Goal: Task Accomplishment & Management: Manage account settings

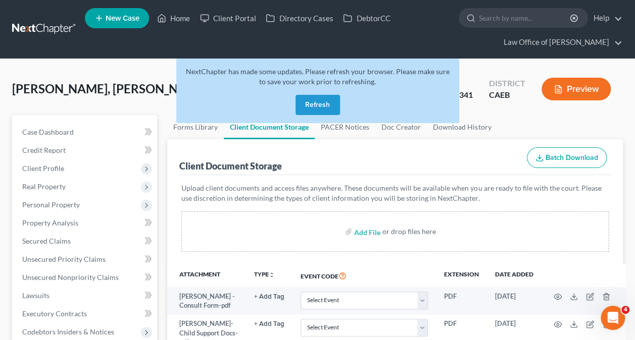
click at [311, 110] on button "Refresh" at bounding box center [317, 105] width 44 height 20
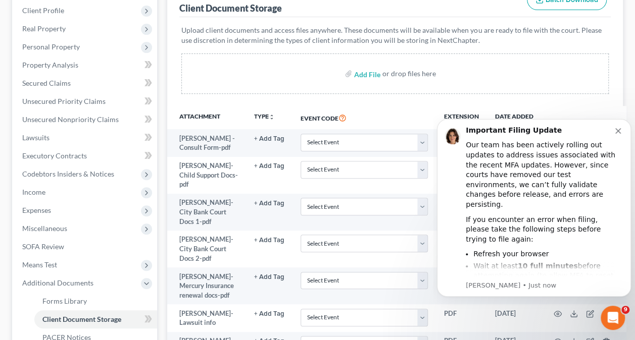
click at [620, 130] on icon "Dismiss notification" at bounding box center [618, 131] width 6 height 6
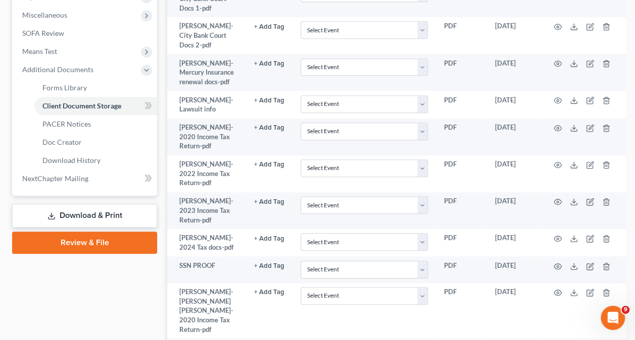
scroll to position [372, 0]
click at [555, 236] on icon "button" at bounding box center [558, 239] width 8 height 6
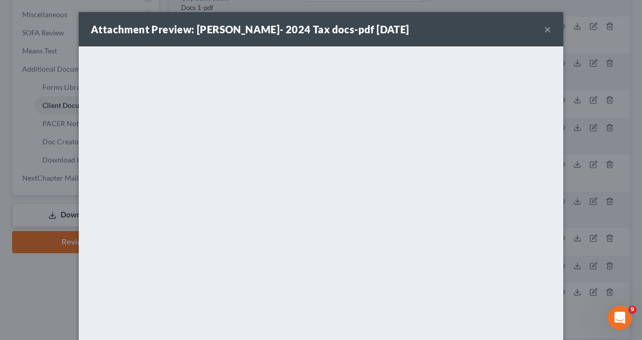
click at [563, 247] on div "Attachment Preview: Adriana Michel- 2024 Tax docs-pdf 02/05/2025 × <object ng-a…" at bounding box center [321, 170] width 642 height 340
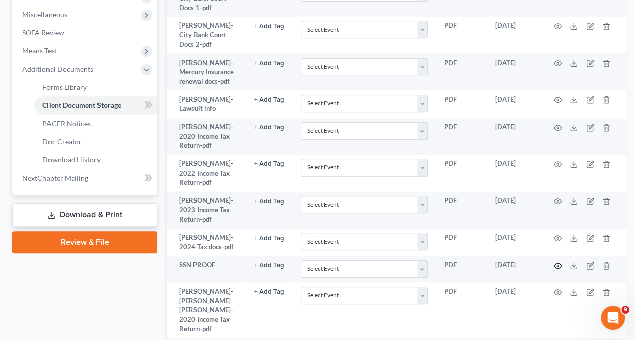
click at [557, 265] on circle "button" at bounding box center [558, 266] width 2 height 2
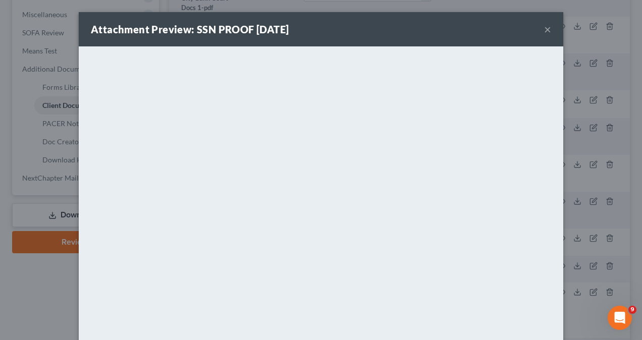
click at [566, 201] on div "Attachment Preview: SSN PROOF 02/05/2025 × <object ng-attr-data='https://nextch…" at bounding box center [321, 170] width 642 height 340
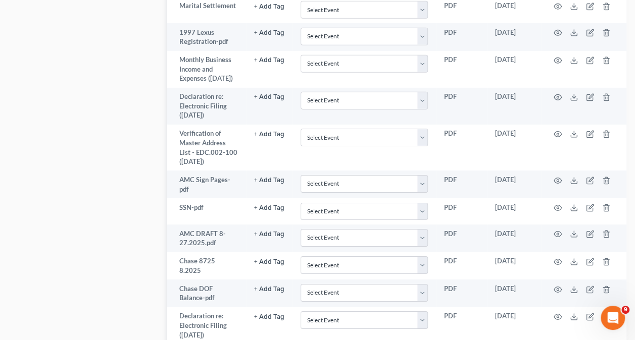
scroll to position [1561, 0]
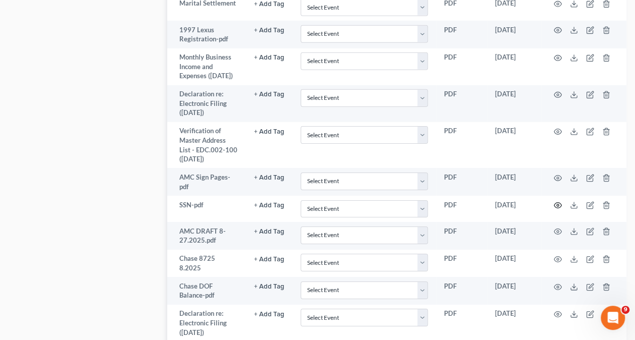
click at [554, 210] on icon "button" at bounding box center [558, 206] width 8 height 8
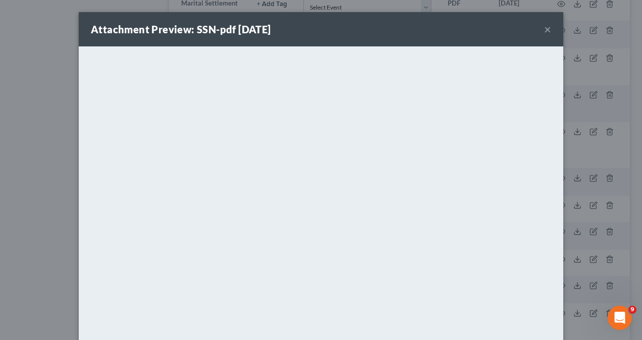
click at [599, 187] on div "Attachment Preview: SSN-pdf 08/27/2025 × <object ng-attr-data='https://nextchap…" at bounding box center [321, 170] width 642 height 340
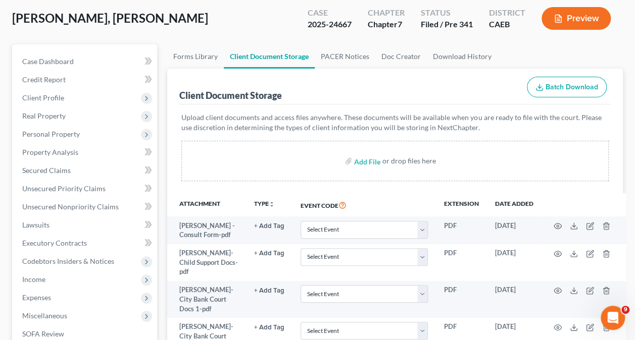
scroll to position [0, 0]
